Goal: Task Accomplishment & Management: Manage account settings

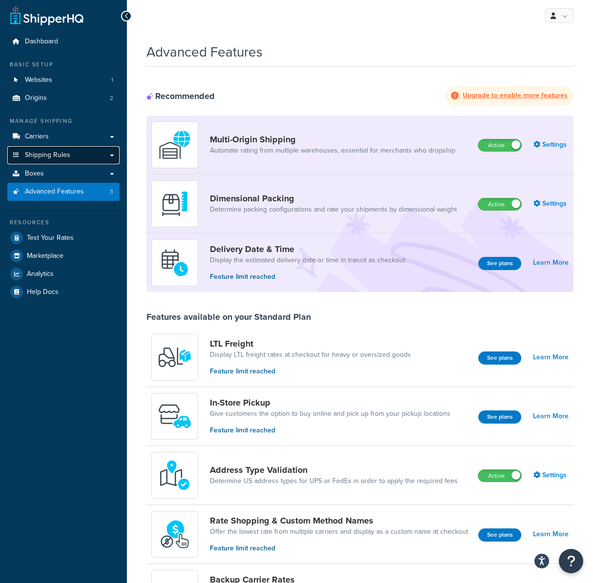
click at [46, 149] on link "Shipping Rules" at bounding box center [63, 155] width 112 height 18
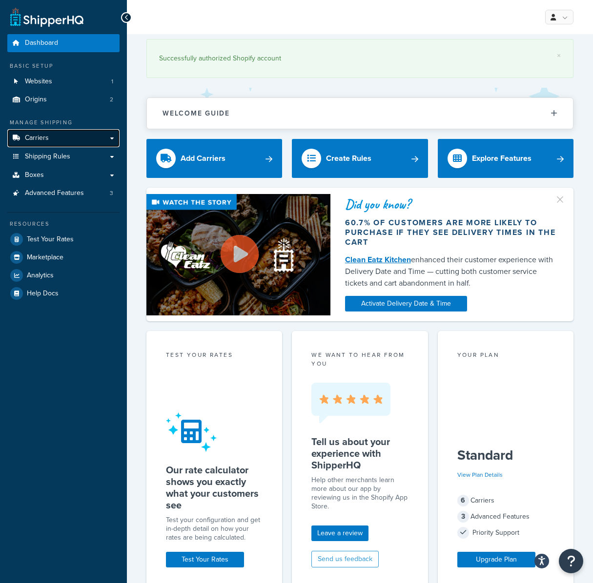
click at [77, 136] on link "Carriers" at bounding box center [63, 138] width 112 height 18
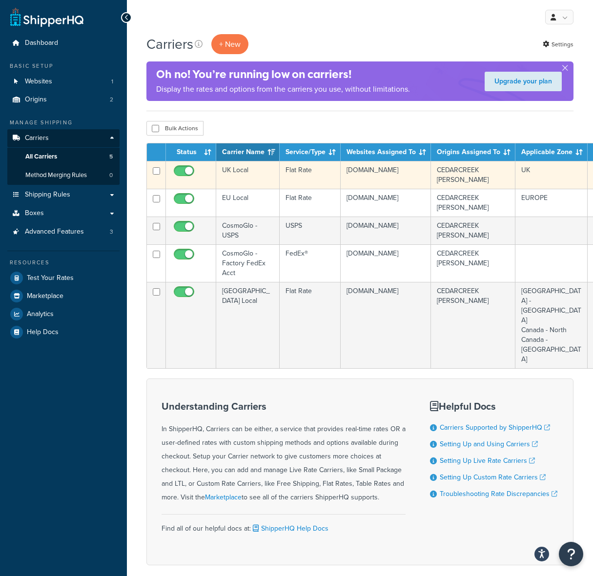
click at [257, 173] on td "UK Local" at bounding box center [247, 175] width 63 height 28
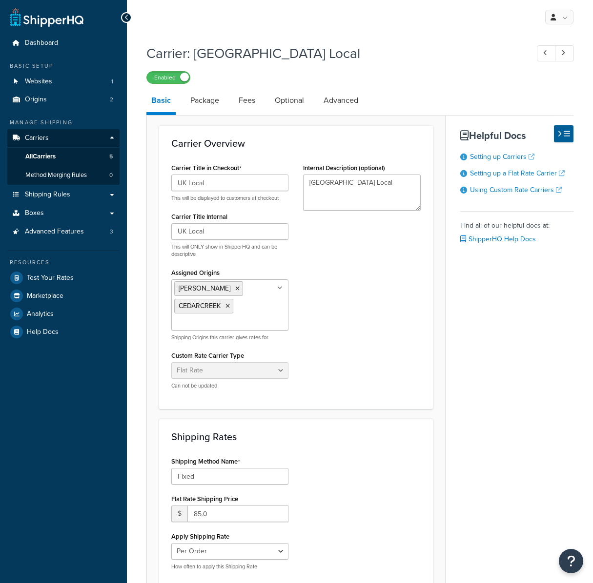
select select "flat"
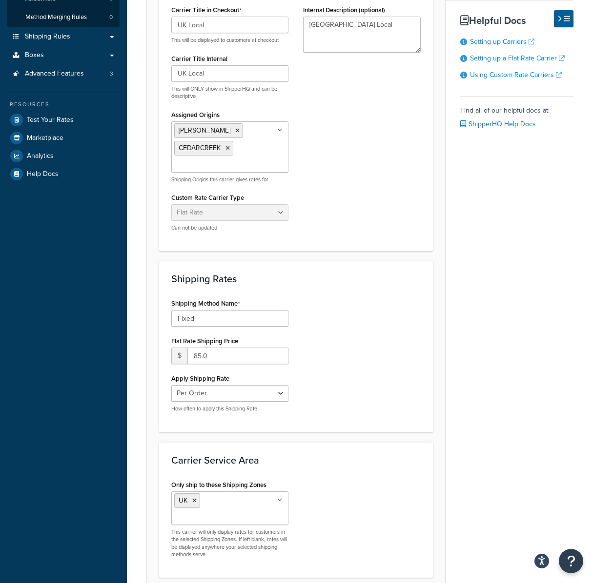
scroll to position [242, 0]
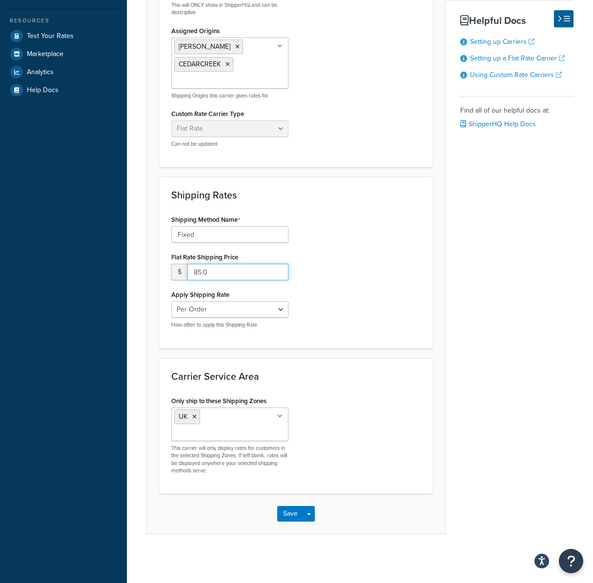
drag, startPoint x: 211, startPoint y: 273, endPoint x: 172, endPoint y: 271, distance: 39.1
click at [172, 271] on div "$ 85.0" at bounding box center [229, 272] width 117 height 17
type input "25.00"
click at [275, 517] on div "Save Save Dropdown Save and Edit" at bounding box center [296, 514] width 298 height 40
click at [283, 516] on button "Save" at bounding box center [290, 514] width 26 height 16
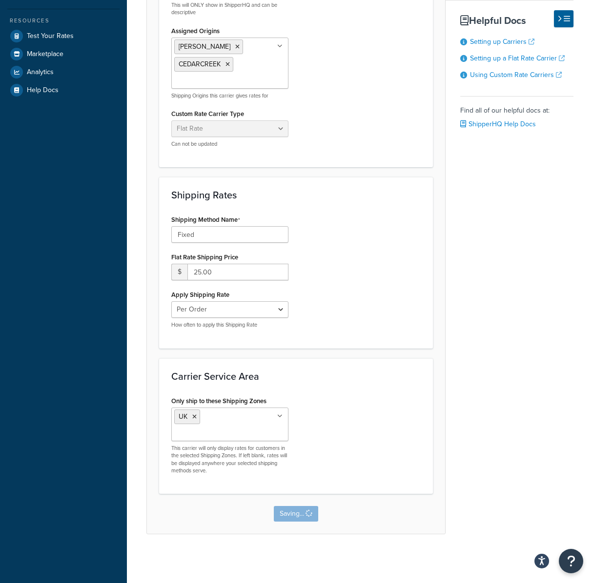
scroll to position [0, 0]
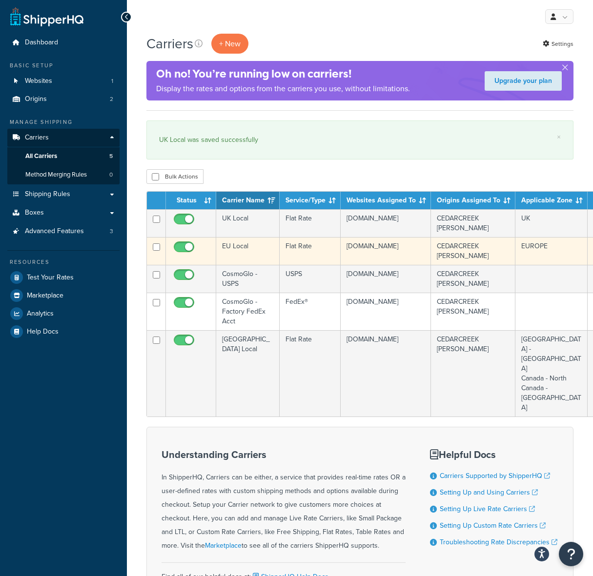
scroll to position [0, 1]
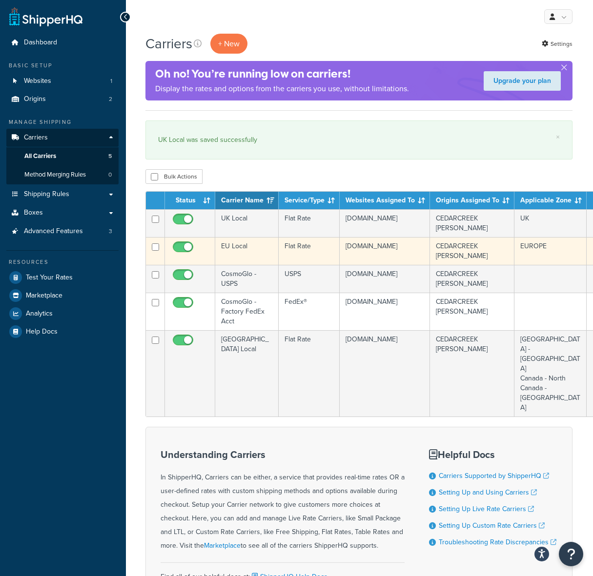
click at [260, 246] on td "EU Local" at bounding box center [246, 251] width 63 height 28
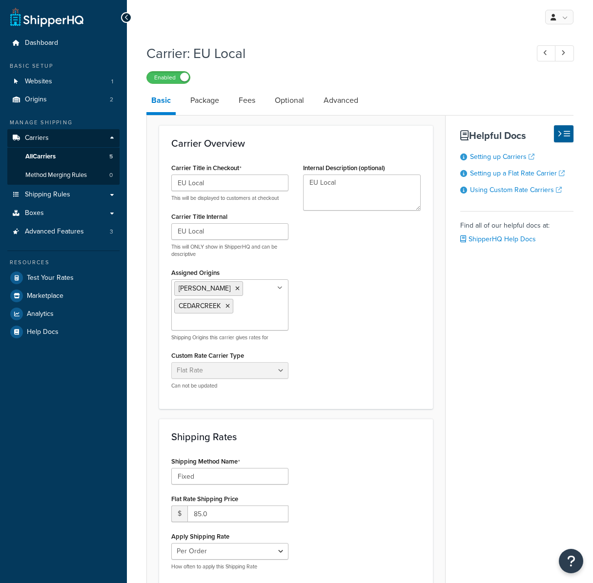
select select "flat"
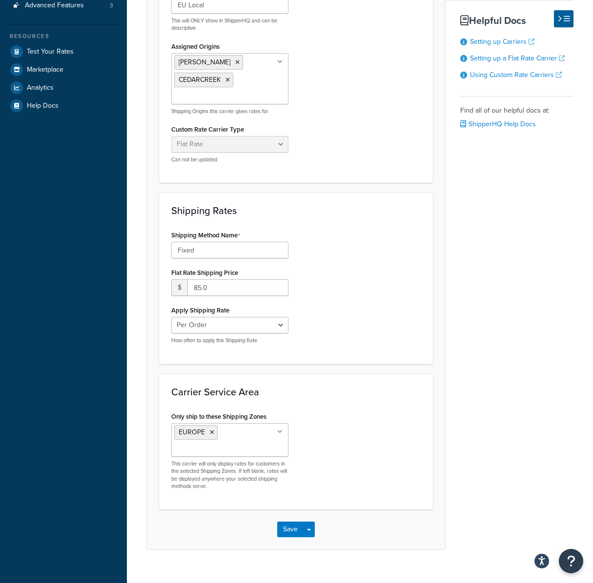
scroll to position [242, 0]
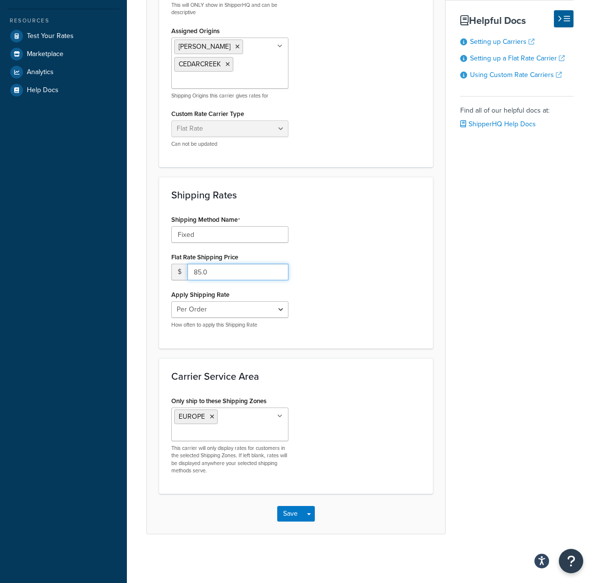
drag, startPoint x: 216, startPoint y: 272, endPoint x: 125, endPoint y: 260, distance: 91.1
click at [125, 260] on div "Dashboard Basic Setup Websites 1 Origins 2 Manage Shipping Carriers Carriers Al…" at bounding box center [296, 170] width 593 height 825
type input "25.00"
click at [293, 513] on button "Save" at bounding box center [290, 514] width 26 height 16
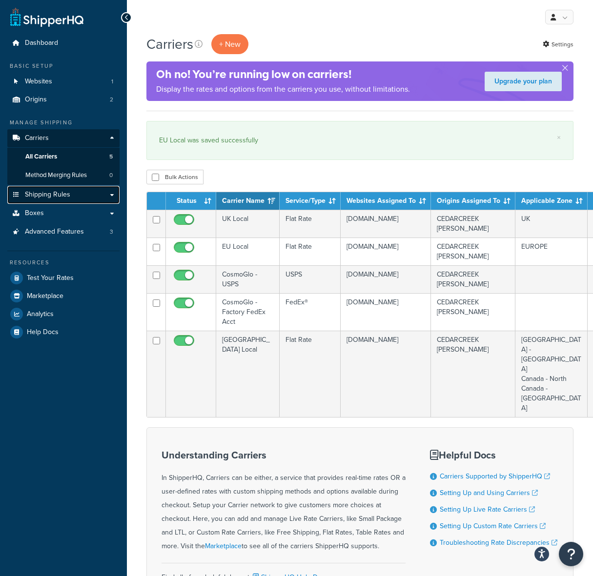
click at [60, 198] on span "Shipping Rules" at bounding box center [47, 195] width 45 height 8
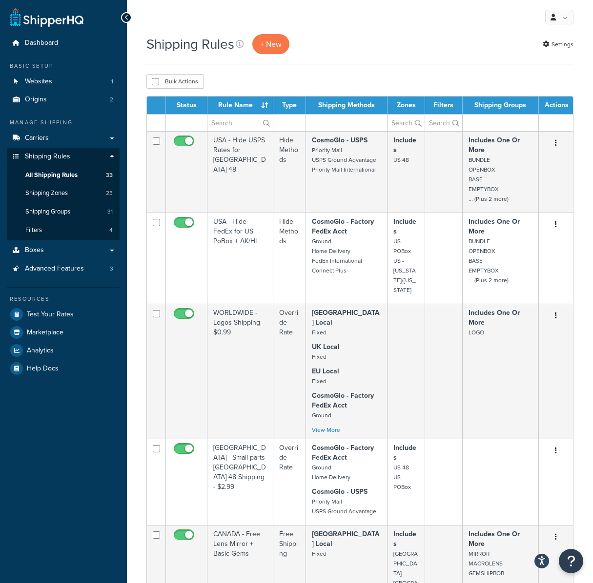
click at [265, 104] on th "Rule Name" at bounding box center [240, 106] width 66 height 18
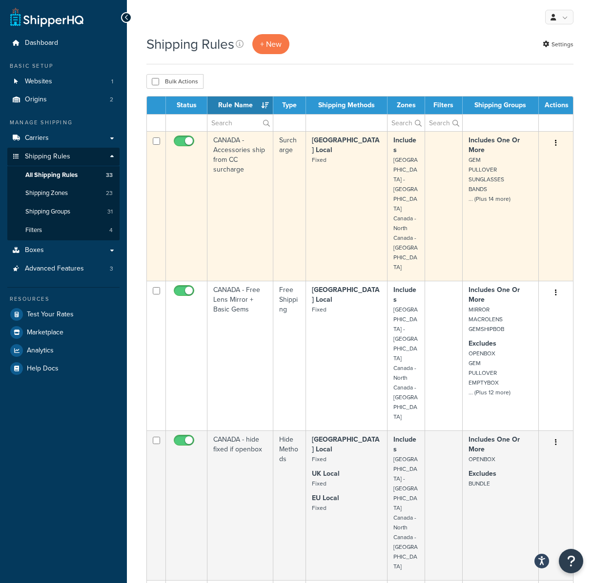
scroll to position [0, 0]
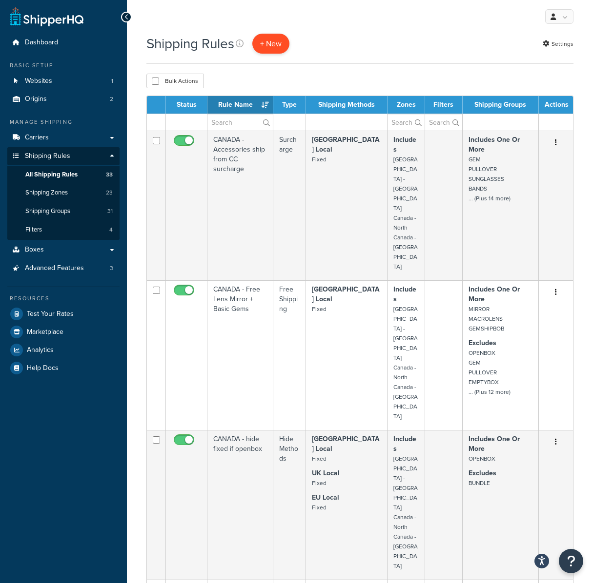
click at [274, 41] on p "+ New" at bounding box center [270, 44] width 37 height 20
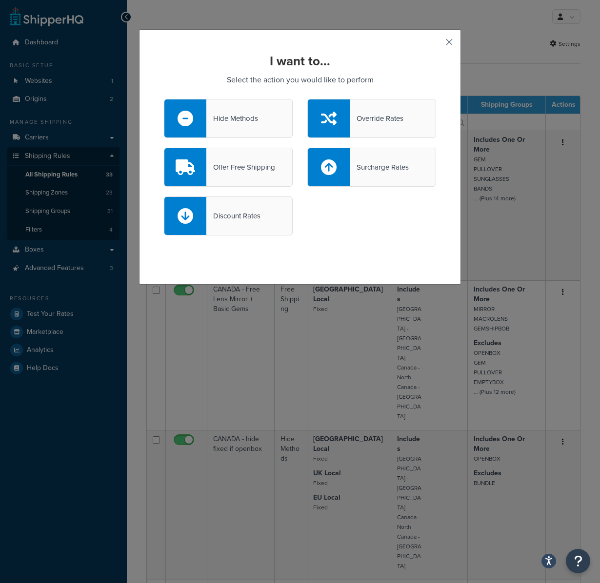
click at [436, 44] on button "button" at bounding box center [435, 45] width 2 height 2
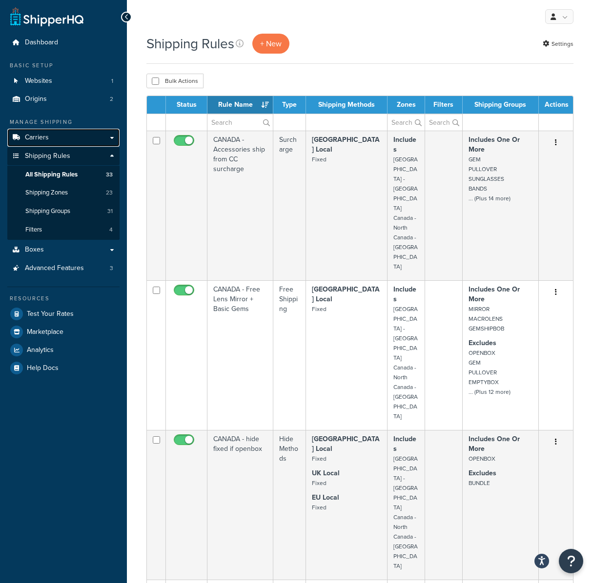
click at [64, 136] on link "Carriers" at bounding box center [63, 138] width 112 height 18
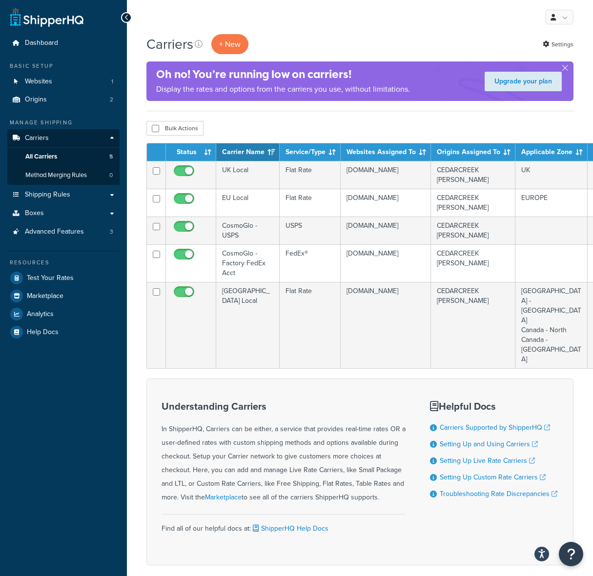
click at [68, 383] on div "Dashboard Basic Setup Websites 1 Origins 2 Manage Shipping Carriers Carriers Al…" at bounding box center [63, 312] width 127 height 624
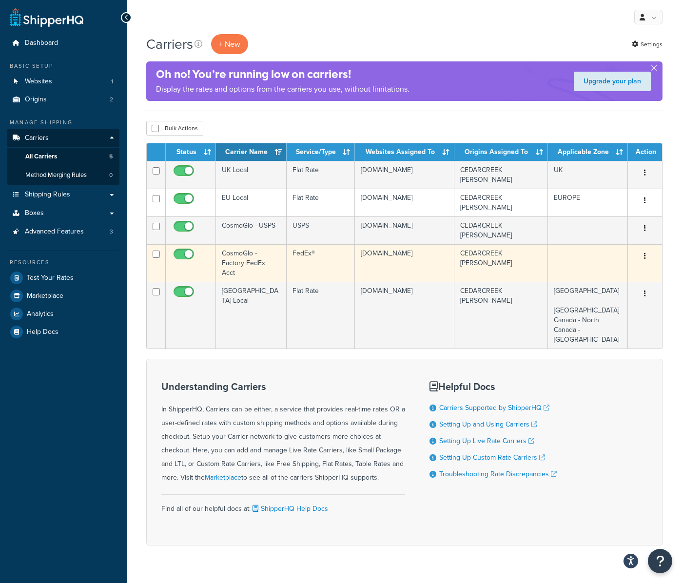
click at [441, 258] on td "thecosmoglo.myshopify.com" at bounding box center [405, 263] width 100 height 38
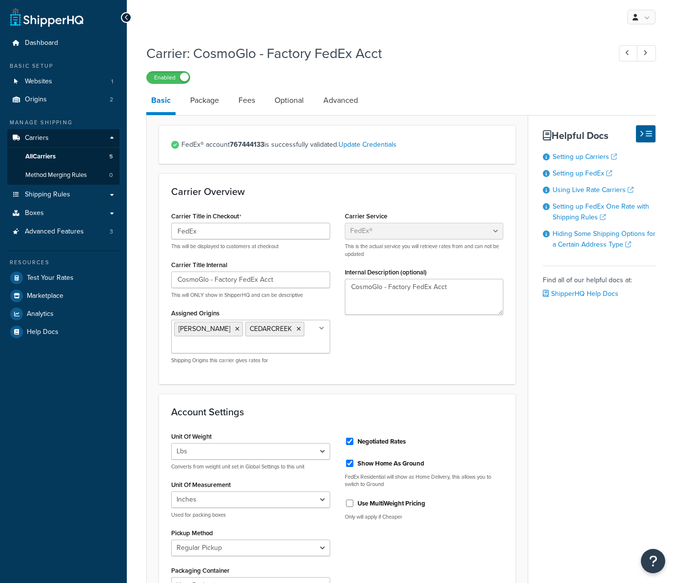
select select "fedEx"
select select "REGULAR_PICKUP"
select select "YOUR_PACKAGING"
click at [203, 100] on link "Package" at bounding box center [204, 100] width 39 height 23
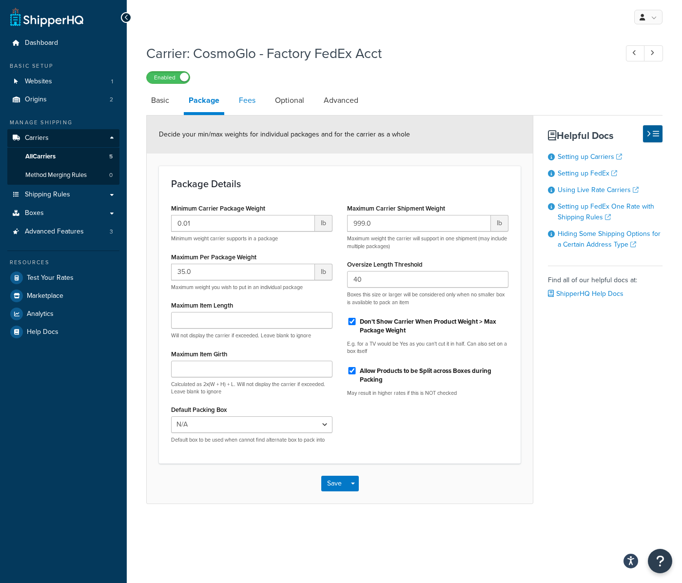
click at [249, 102] on link "Fees" at bounding box center [247, 100] width 26 height 23
select select "AFTER"
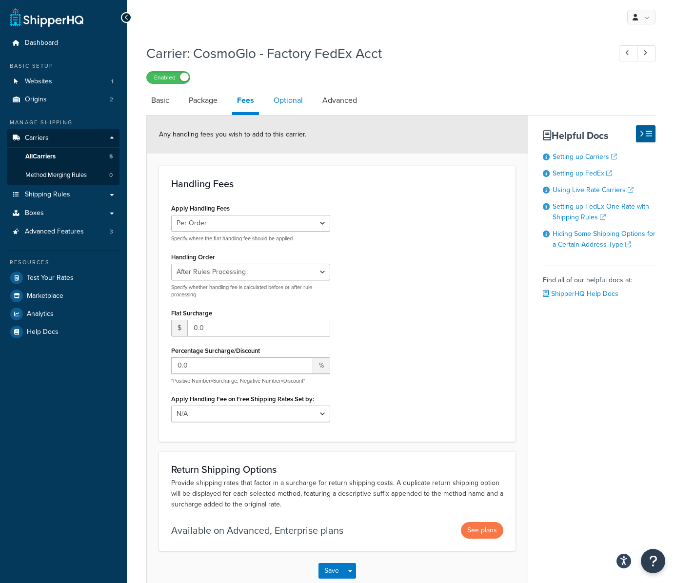
click at [299, 102] on link "Optional" at bounding box center [288, 100] width 39 height 23
select select "residential"
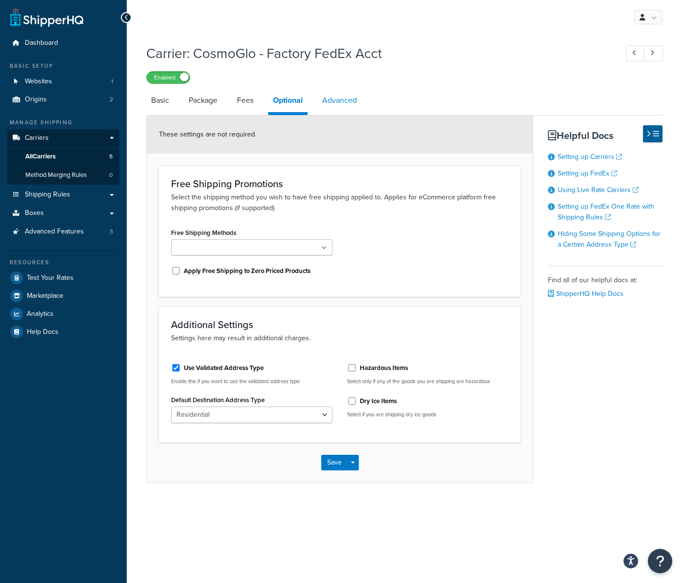
click at [334, 102] on link "Advanced" at bounding box center [340, 100] width 44 height 23
select select "false"
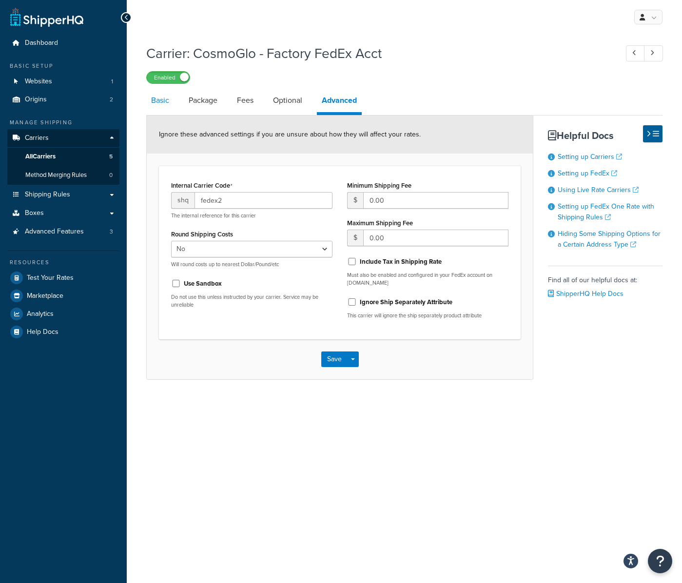
click at [152, 98] on link "Basic" at bounding box center [160, 100] width 28 height 23
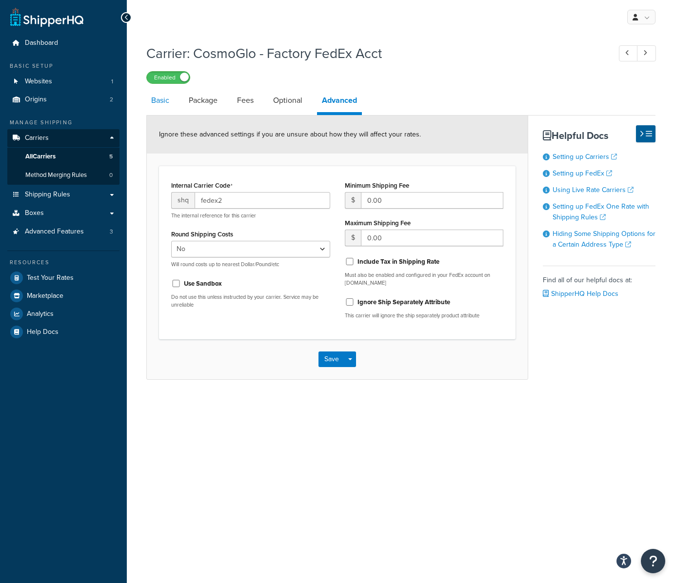
select select "fedEx"
select select "REGULAR_PICKUP"
select select "YOUR_PACKAGING"
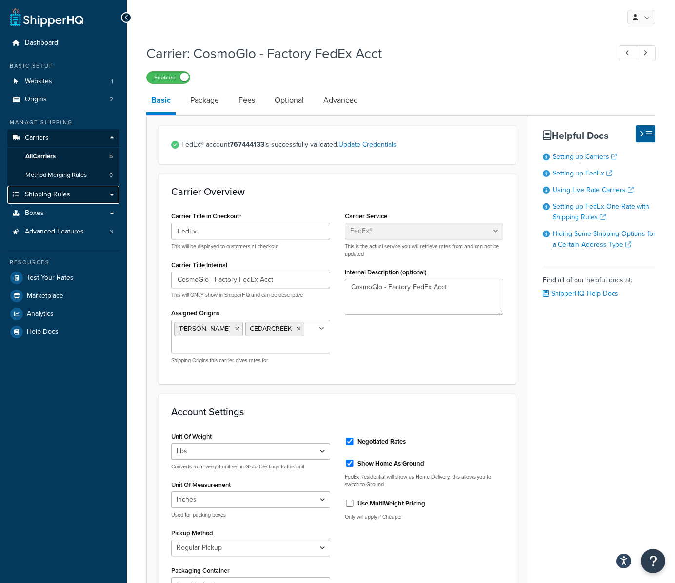
click at [74, 192] on link "Shipping Rules" at bounding box center [63, 195] width 112 height 18
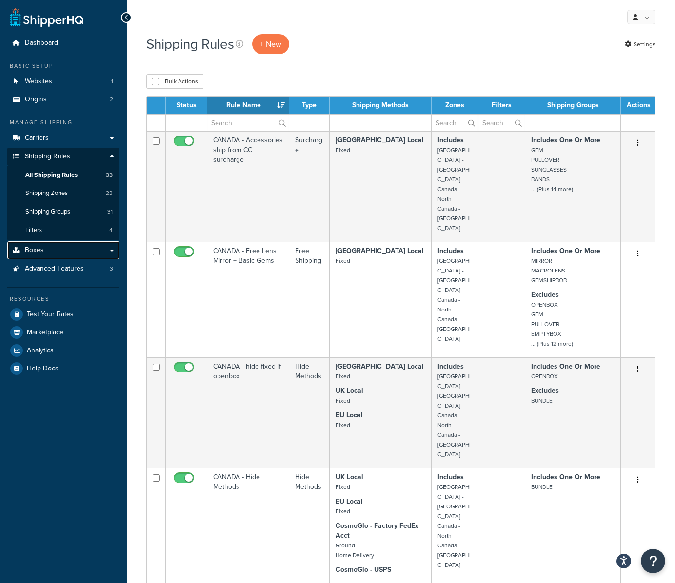
click at [86, 255] on link "Boxes" at bounding box center [63, 250] width 112 height 18
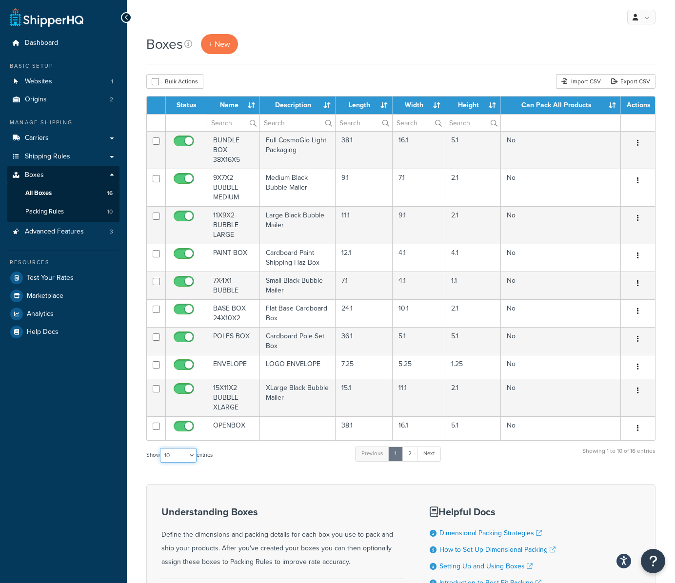
click at [175, 456] on select "10 15 25 50 100 1000" at bounding box center [178, 455] width 37 height 15
select select "50"
click at [161, 448] on select "10 15 25 50 100 1000" at bounding box center [178, 455] width 37 height 15
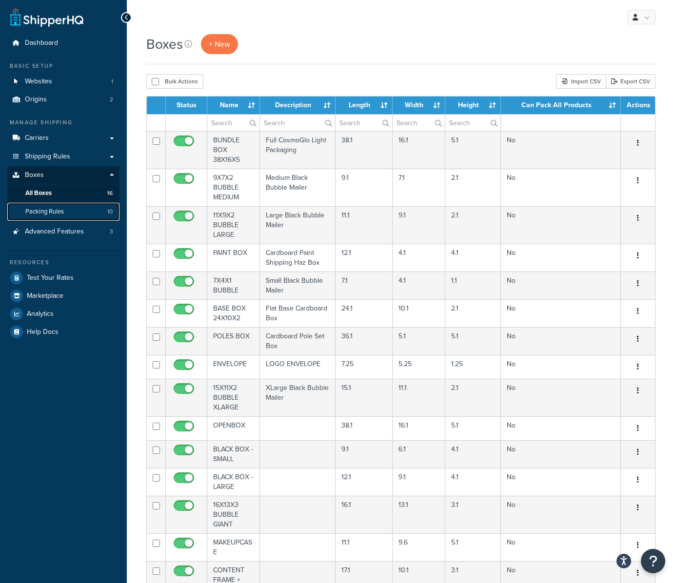
click at [56, 210] on span "Packing Rules" at bounding box center [44, 212] width 39 height 8
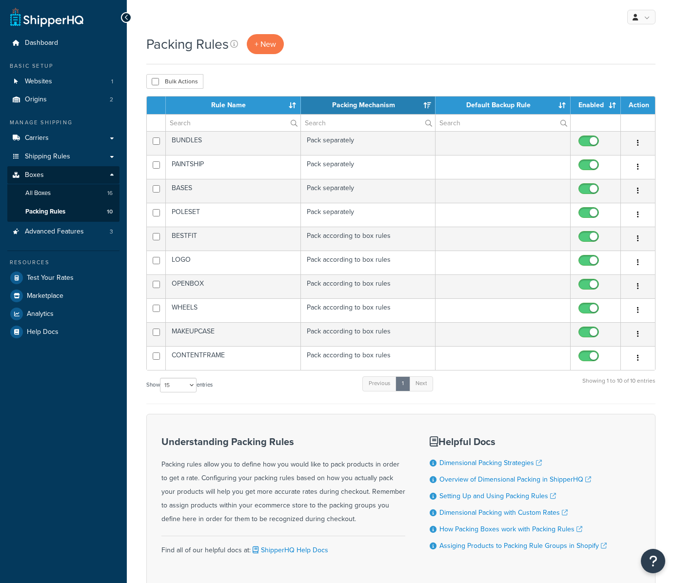
select select "15"
click at [41, 232] on span "Advanced Features" at bounding box center [54, 232] width 59 height 8
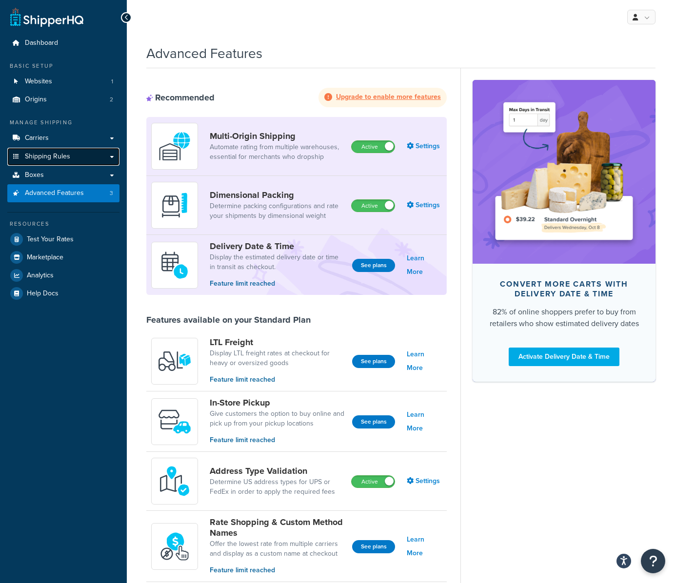
click at [62, 157] on span "Shipping Rules" at bounding box center [47, 157] width 45 height 8
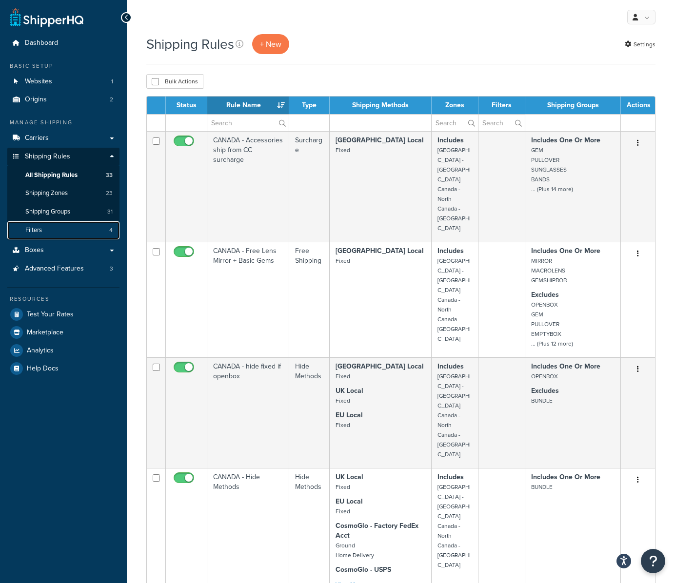
click at [67, 231] on link "Filters 4" at bounding box center [63, 230] width 112 height 18
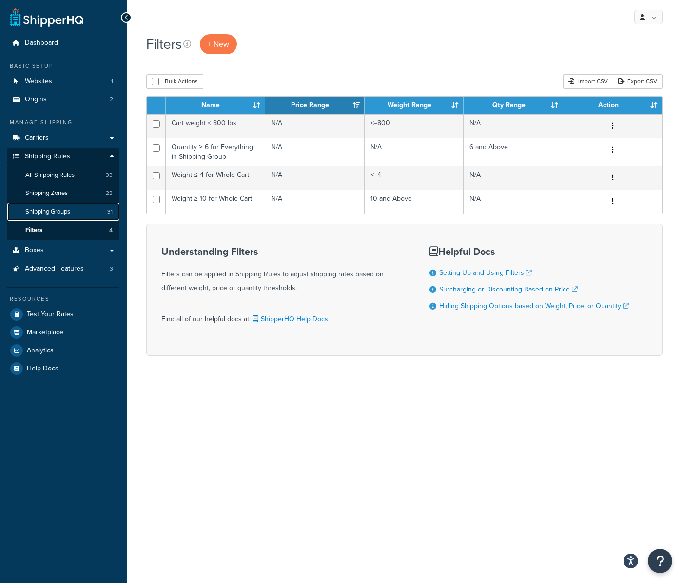
click at [61, 210] on span "Shipping Groups" at bounding box center [47, 212] width 45 height 8
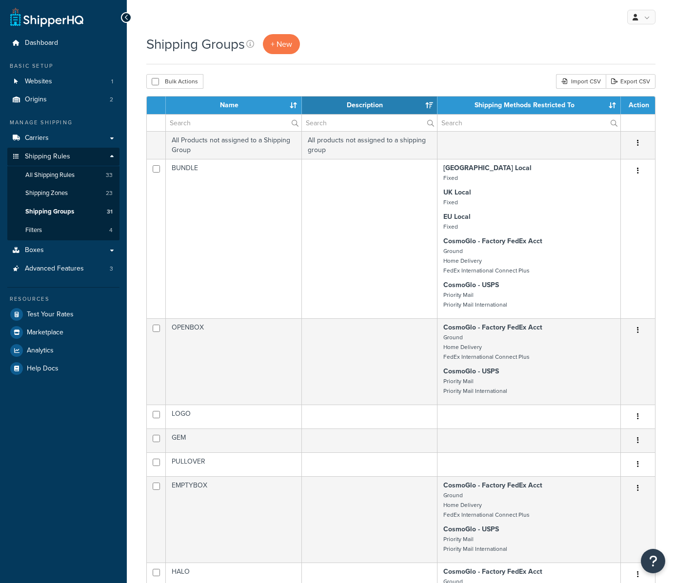
select select "15"
click at [638, 85] on link "Export CSV" at bounding box center [631, 81] width 50 height 15
click at [80, 193] on link "Shipping Zones 23" at bounding box center [63, 193] width 112 height 18
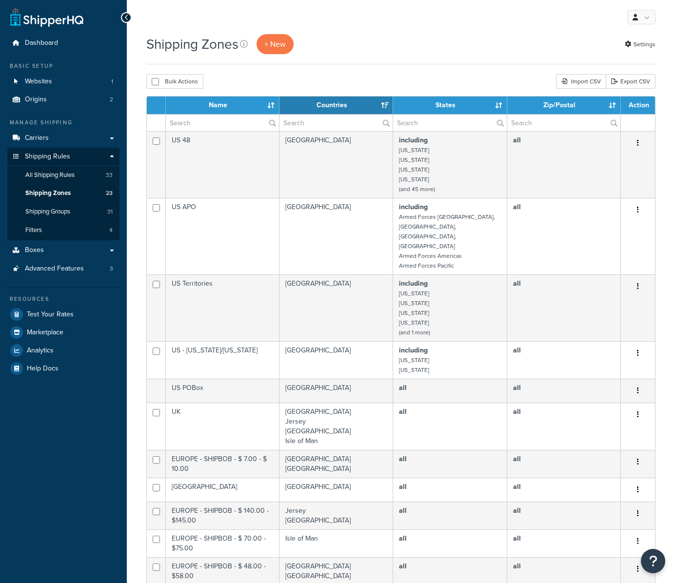
select select "15"
click at [646, 80] on link "Export CSV" at bounding box center [631, 81] width 50 height 15
click at [49, 174] on span "All Shipping Rules" at bounding box center [49, 175] width 49 height 8
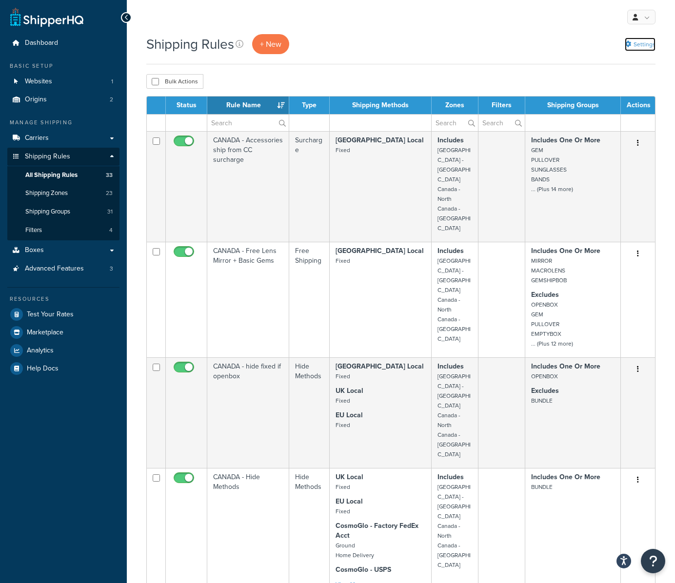
click at [646, 46] on link "Settings" at bounding box center [640, 45] width 31 height 14
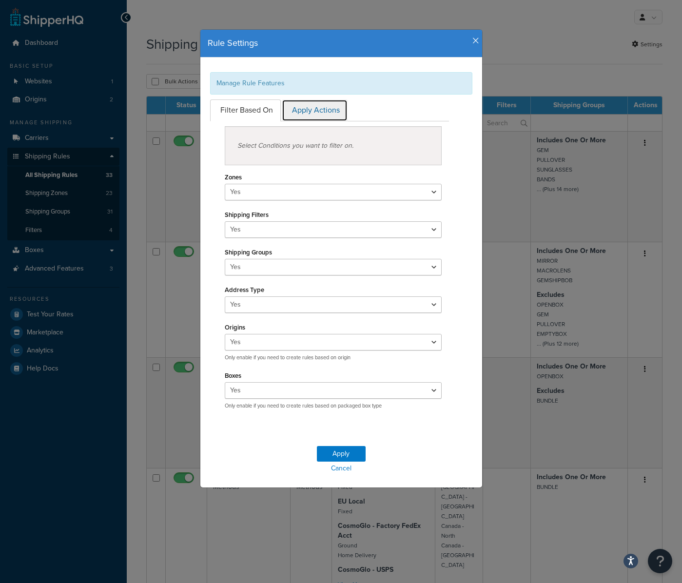
click at [313, 111] on link "Apply Actions" at bounding box center [315, 111] width 66 height 22
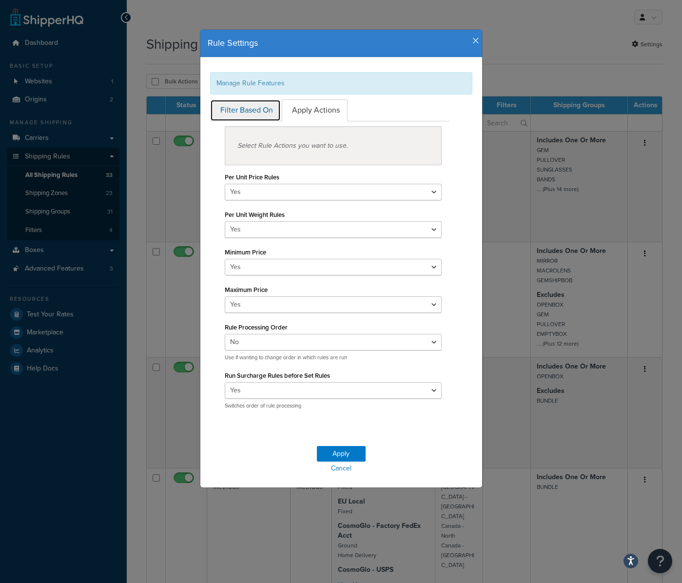
click at [240, 110] on link "Filter Based On" at bounding box center [245, 111] width 71 height 22
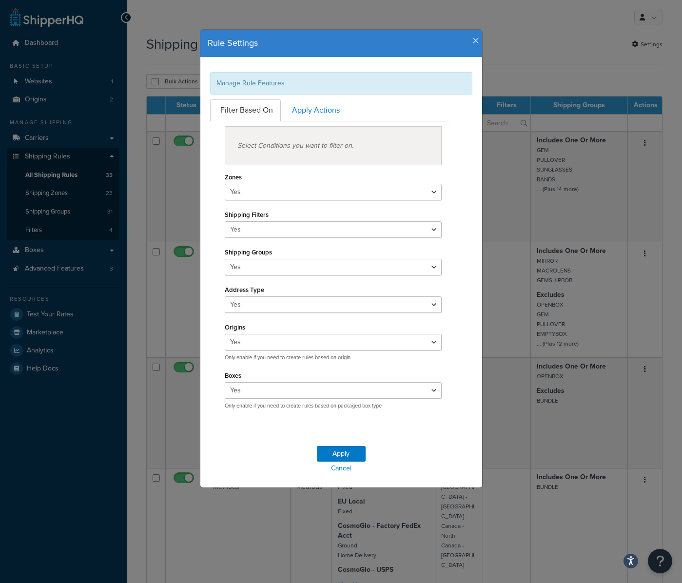
click at [473, 40] on icon "button" at bounding box center [476, 41] width 7 height 9
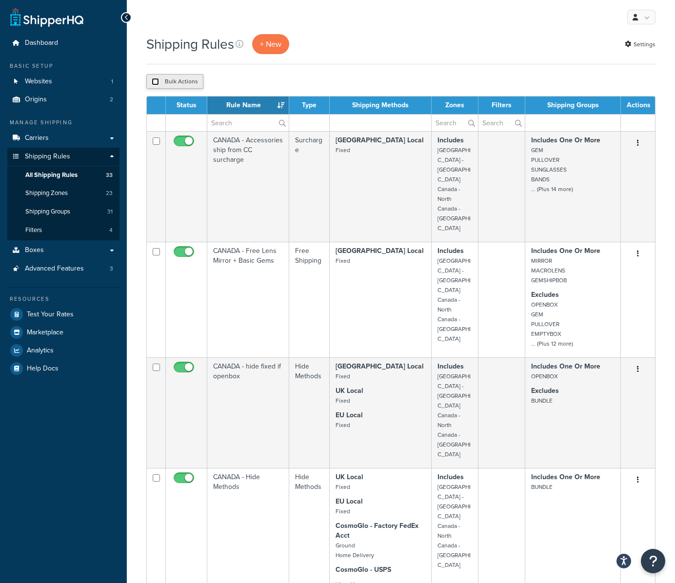
click at [153, 82] on input "checkbox" at bounding box center [155, 81] width 7 height 7
checkbox input "true"
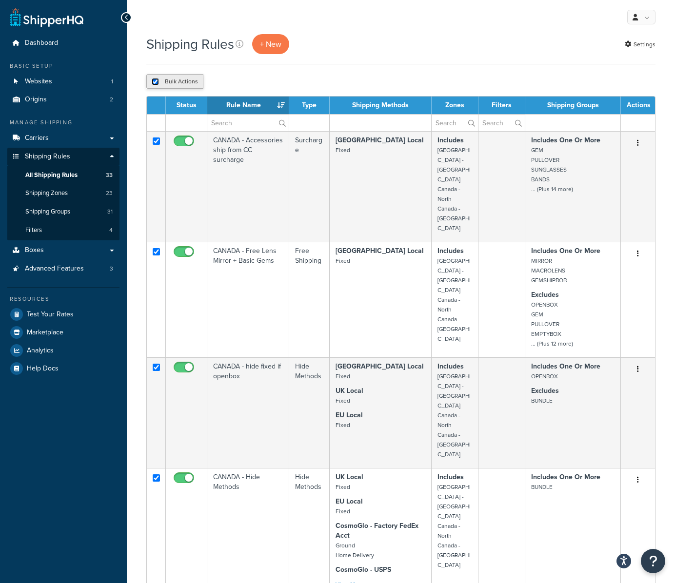
checkbox input "true"
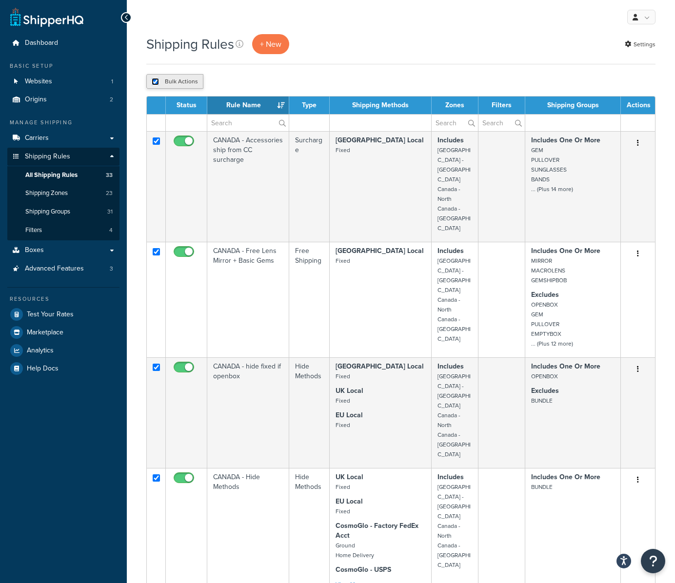
checkbox input "true"
click at [153, 82] on input "checkbox" at bounding box center [155, 81] width 7 height 7
checkbox input "false"
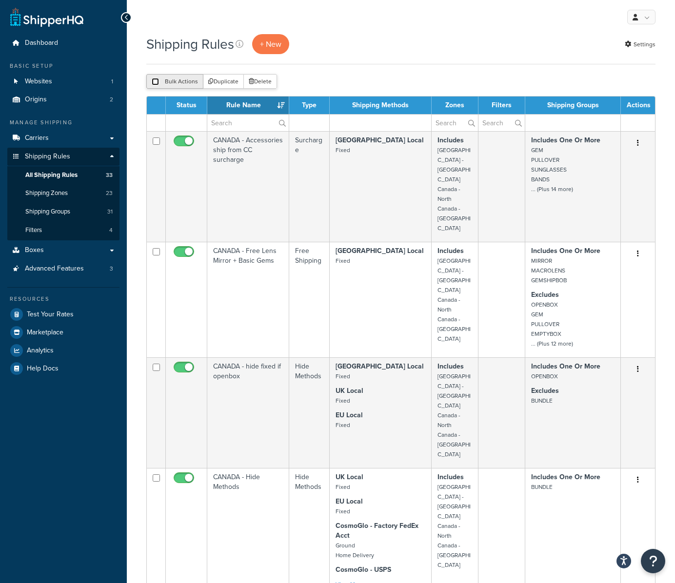
checkbox input "false"
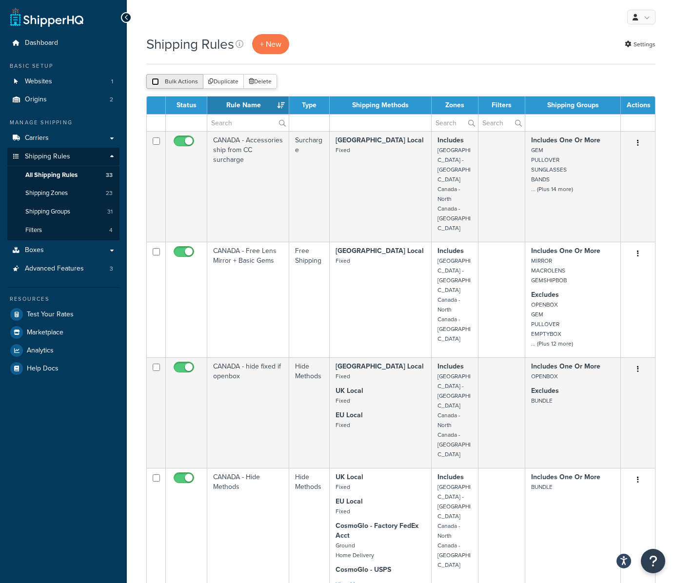
checkbox input "false"
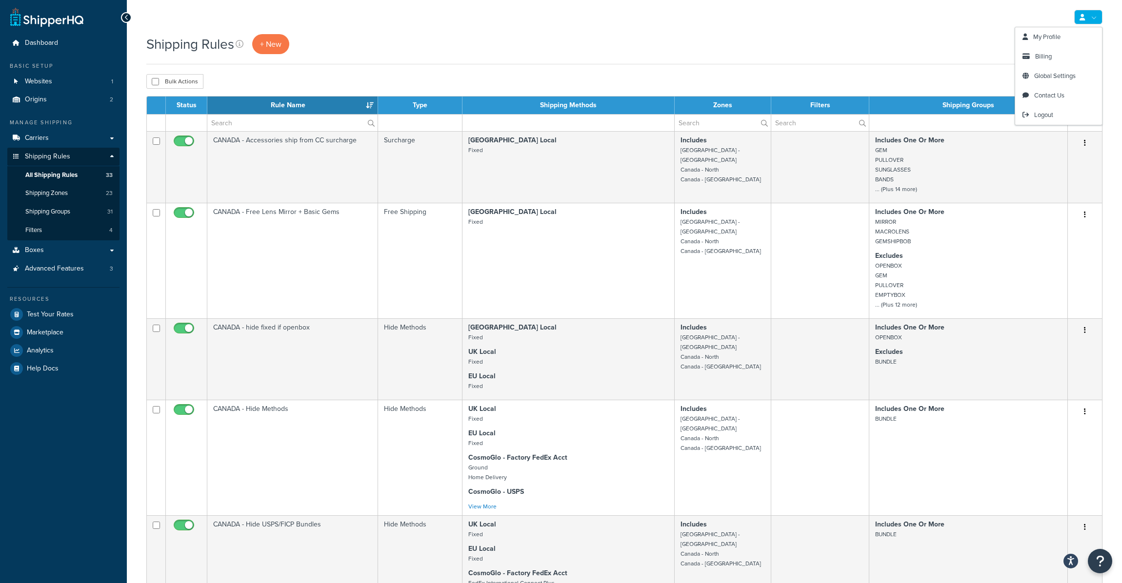
click at [682, 15] on link at bounding box center [1088, 17] width 28 height 15
click at [682, 41] on div "Shipping Rules + New Settings" at bounding box center [624, 44] width 956 height 20
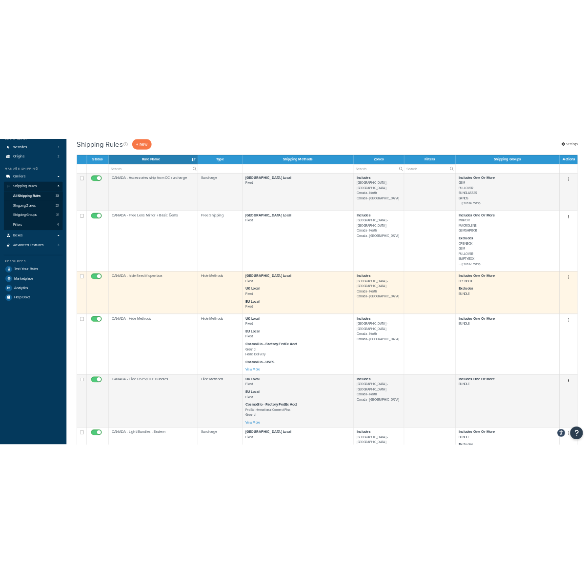
scroll to position [62, 0]
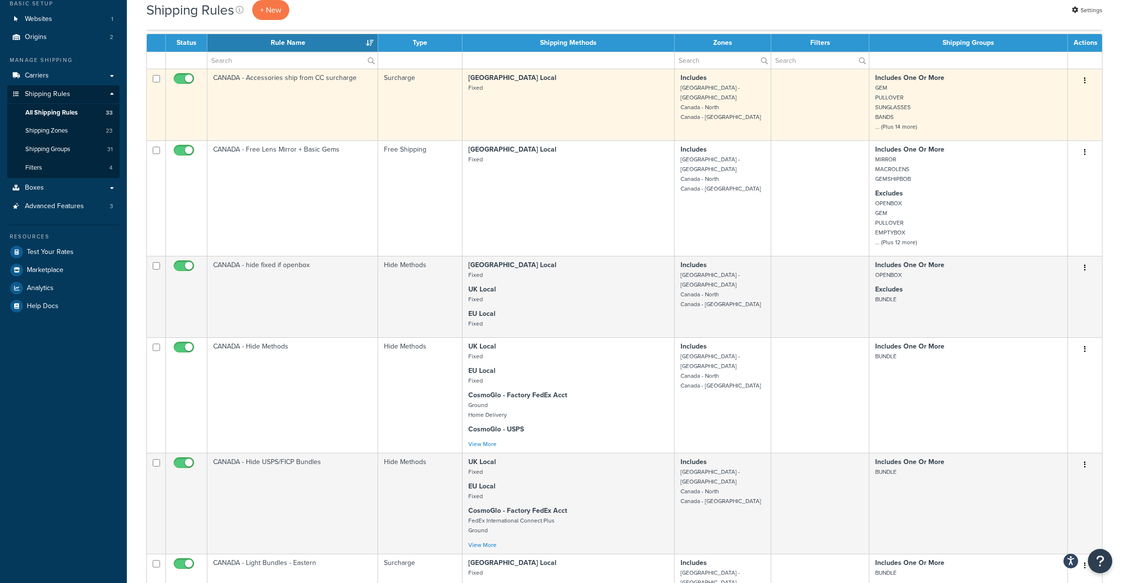
click at [157, 80] on input "checkbox" at bounding box center [156, 78] width 7 height 7
click at [682, 78] on button "button" at bounding box center [1085, 81] width 14 height 16
click at [155, 78] on input "checkbox" at bounding box center [156, 78] width 7 height 7
checkbox input "false"
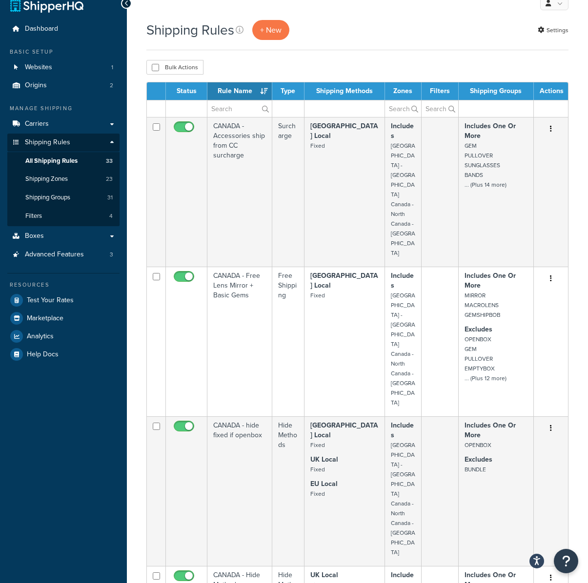
scroll to position [0, 0]
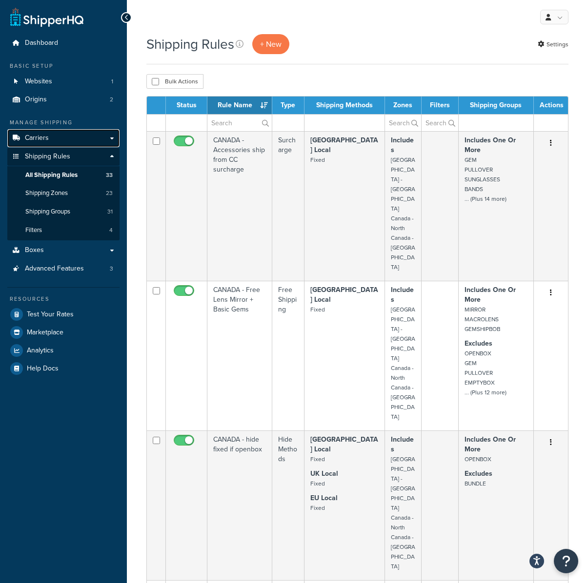
click at [61, 138] on link "Carriers" at bounding box center [63, 138] width 112 height 18
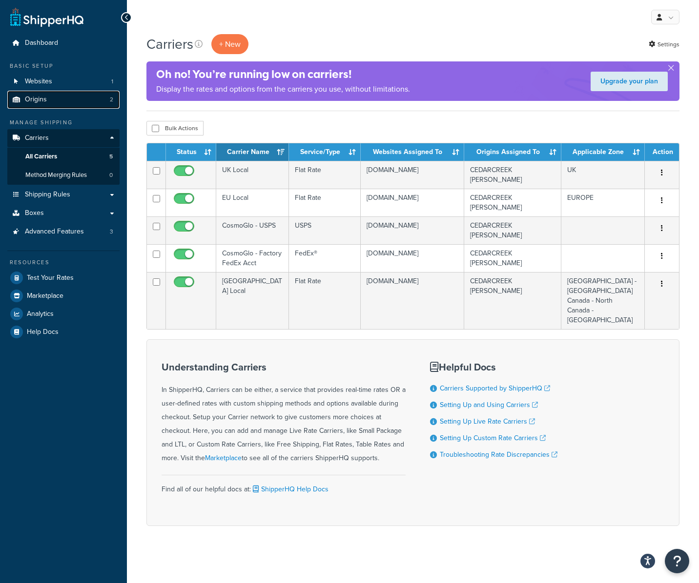
click at [56, 97] on link "Origins 2" at bounding box center [63, 100] width 112 height 18
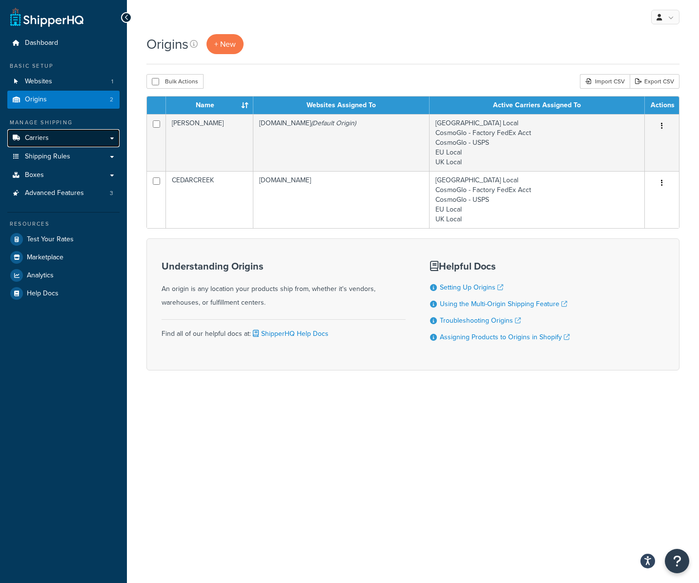
click at [74, 140] on link "Carriers" at bounding box center [63, 138] width 112 height 18
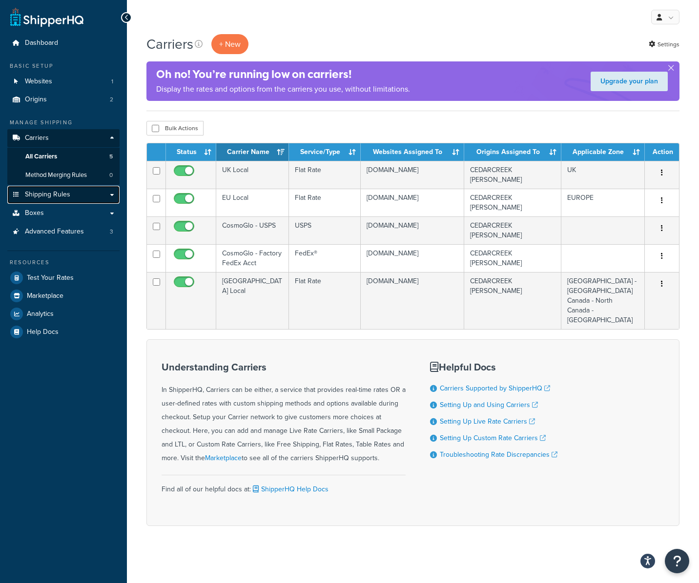
click at [56, 193] on span "Shipping Rules" at bounding box center [47, 195] width 45 height 8
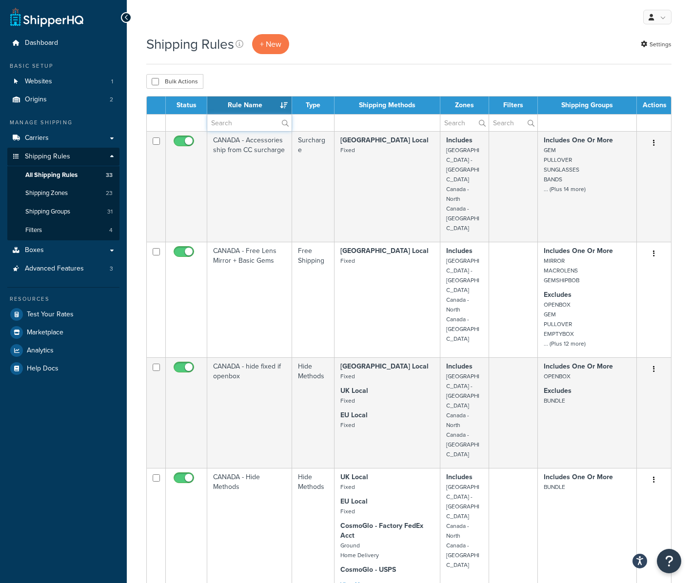
click at [240, 122] on input "text" at bounding box center [249, 123] width 84 height 17
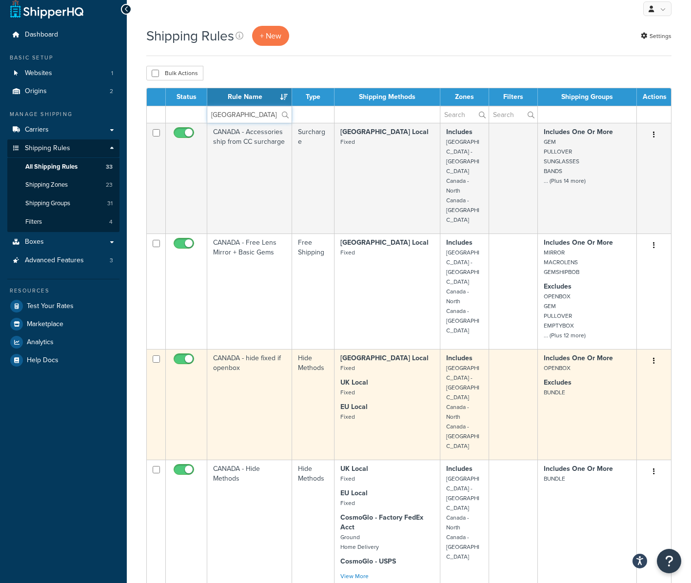
scroll to position [10, 0]
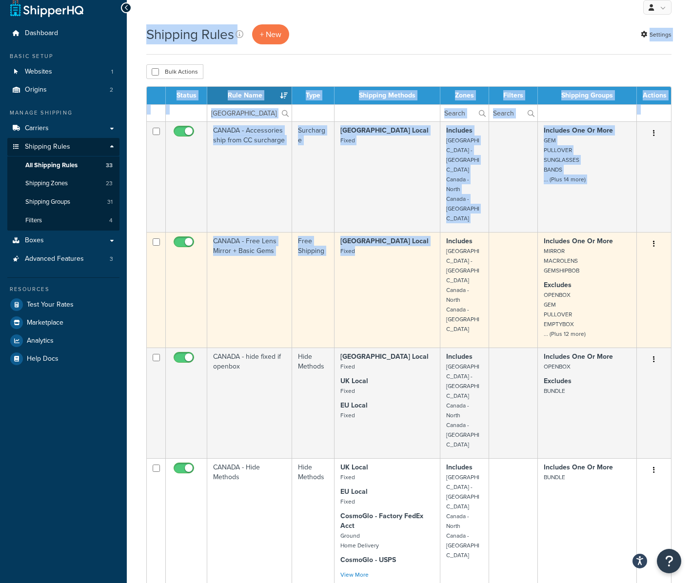
drag, startPoint x: 138, startPoint y: 21, endPoint x: 340, endPoint y: 271, distance: 321.8
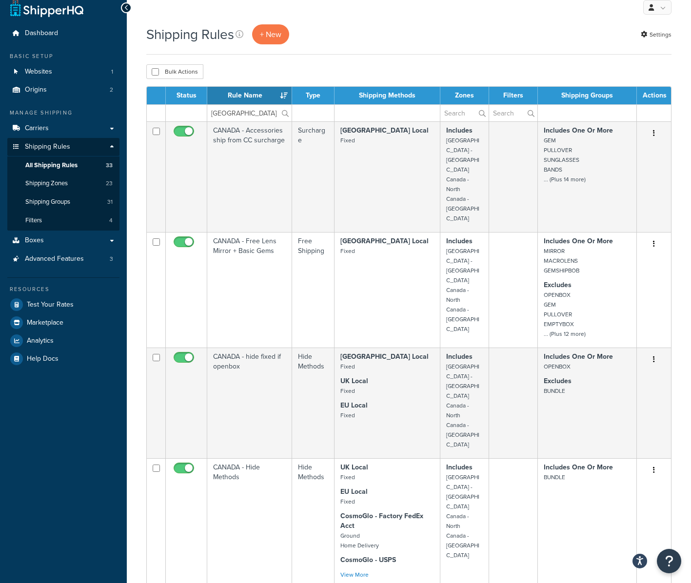
drag, startPoint x: 115, startPoint y: 440, endPoint x: 120, endPoint y: 441, distance: 5.1
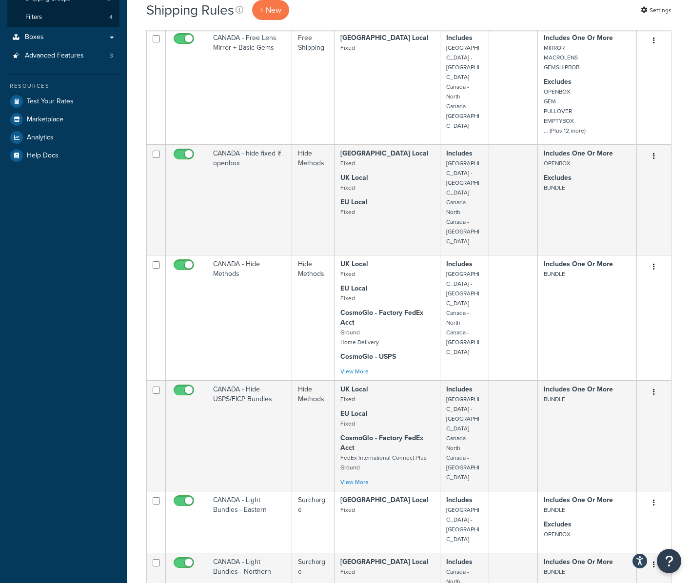
scroll to position [0, 0]
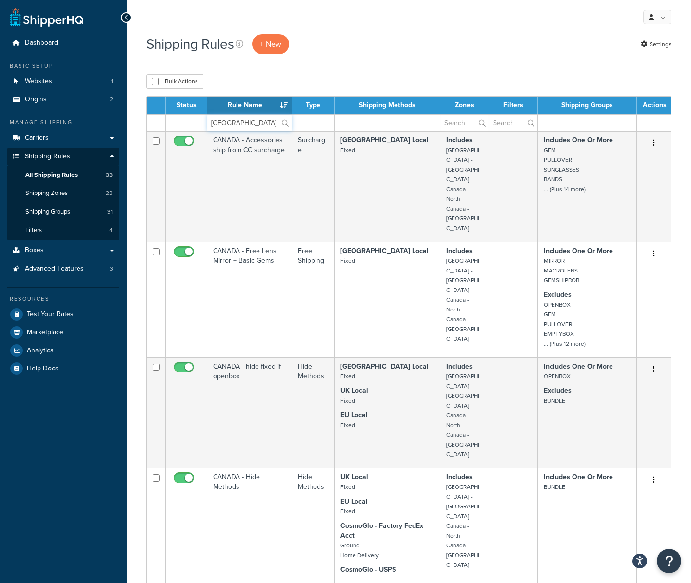
drag, startPoint x: 255, startPoint y: 121, endPoint x: 190, endPoint y: 121, distance: 65.4
click at [189, 121] on tr "[GEOGRAPHIC_DATA]" at bounding box center [409, 122] width 524 height 17
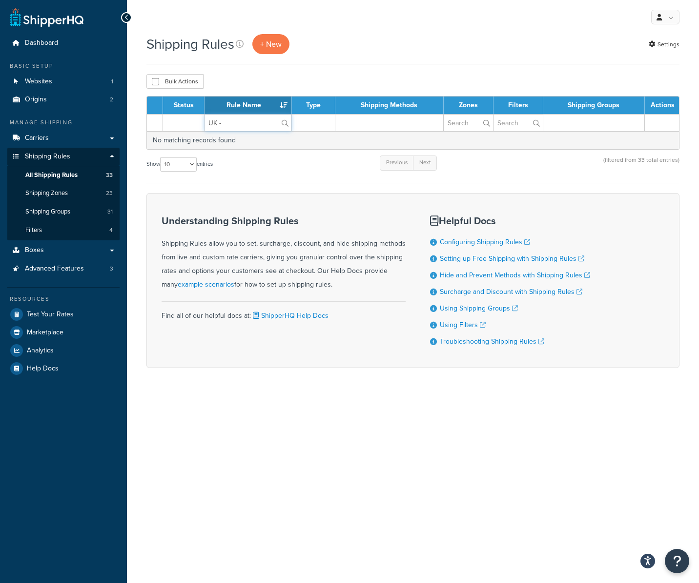
type input "UK -"
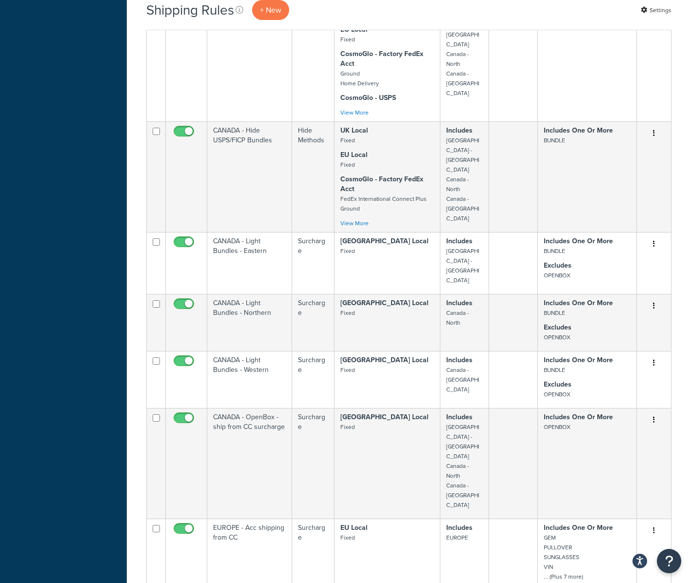
scroll to position [645, 0]
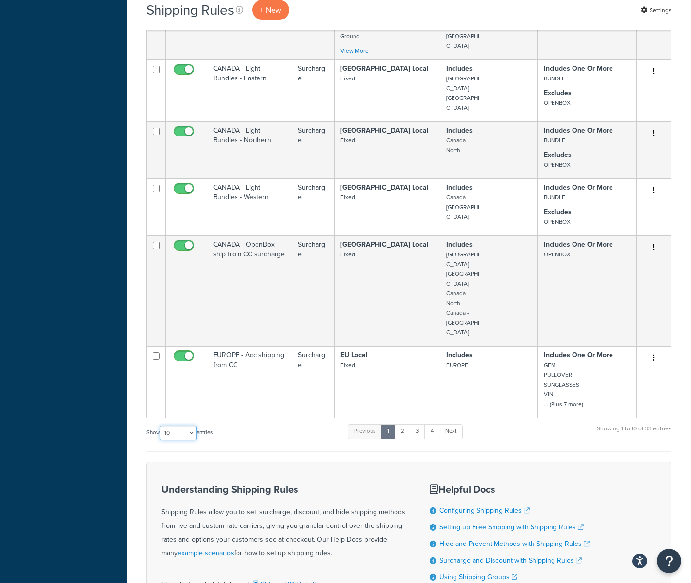
click at [175, 426] on select "10 15 25 50 100 1000" at bounding box center [178, 433] width 37 height 15
select select "50"
click at [161, 426] on select "10 15 25 50 100 1000" at bounding box center [178, 433] width 37 height 15
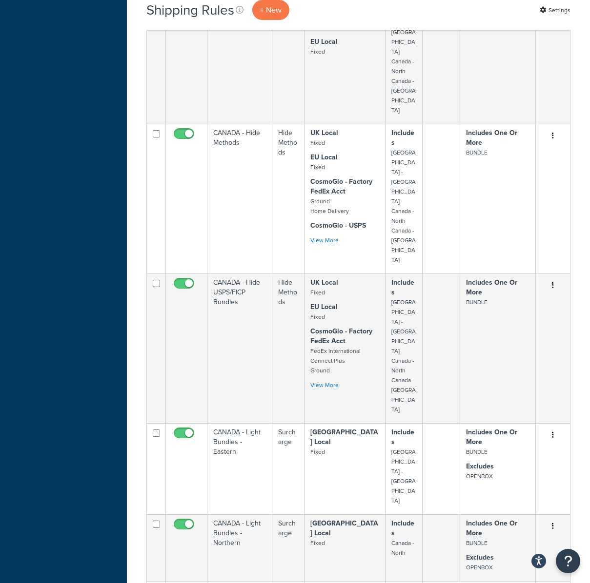
scroll to position [0, 0]
